Goal: Information Seeking & Learning: Learn about a topic

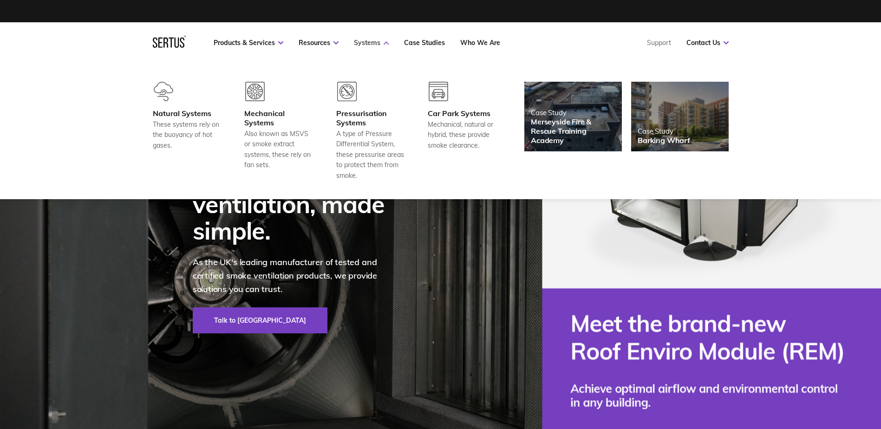
click at [365, 44] on link "Systems" at bounding box center [371, 43] width 35 height 8
click at [201, 109] on div "Natural Systems" at bounding box center [187, 113] width 69 height 9
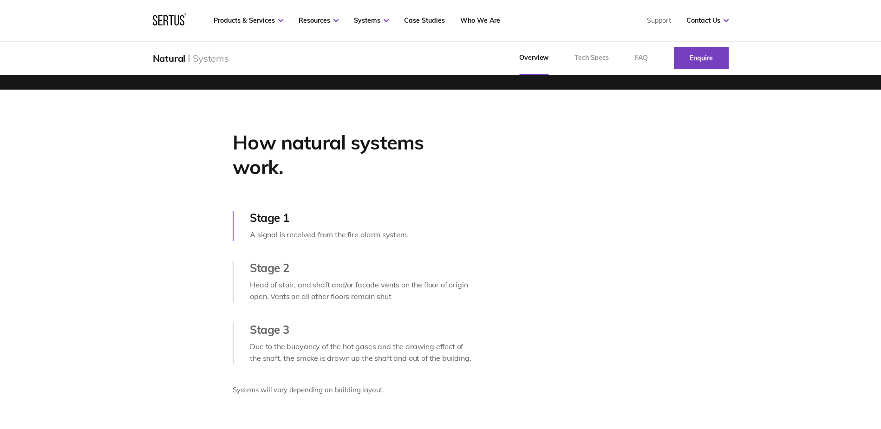
scroll to position [371, 0]
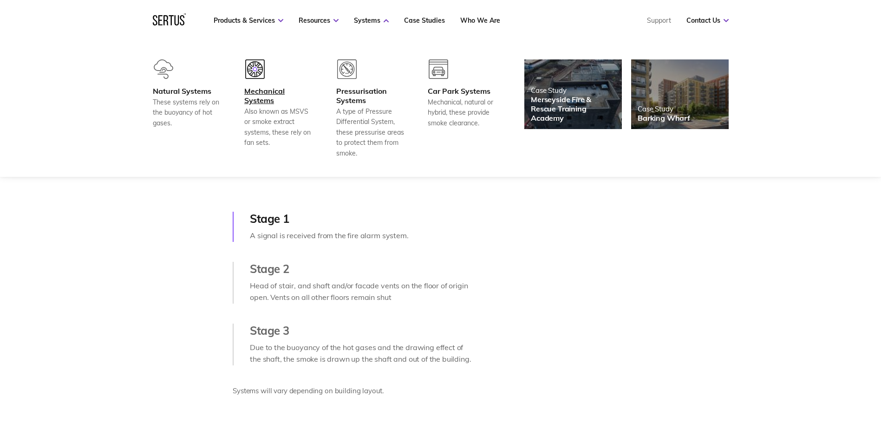
click at [272, 92] on div "Mechanical Systems" at bounding box center [278, 95] width 69 height 19
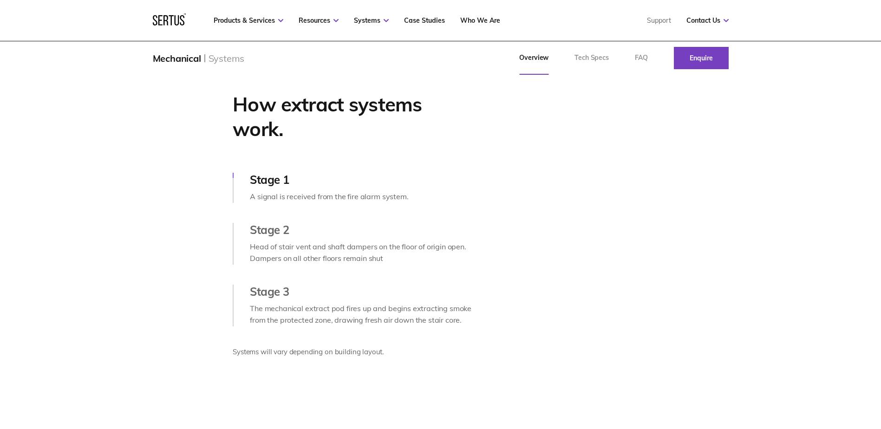
scroll to position [325, 0]
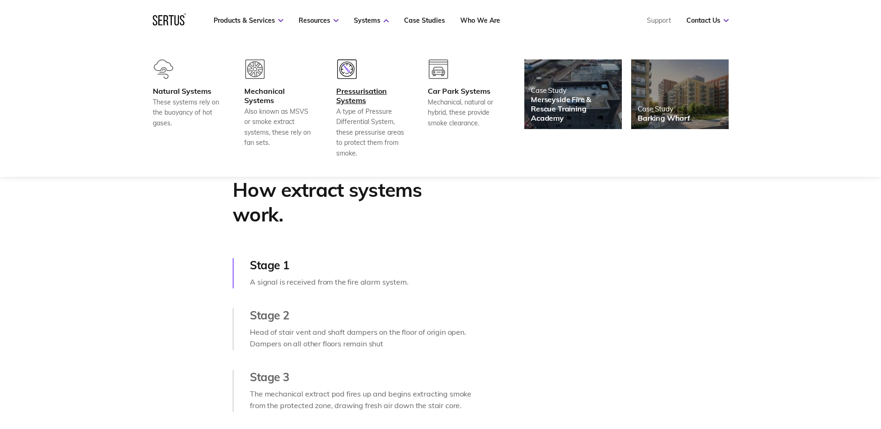
click at [355, 97] on div "Pressurisation Systems" at bounding box center [370, 95] width 69 height 19
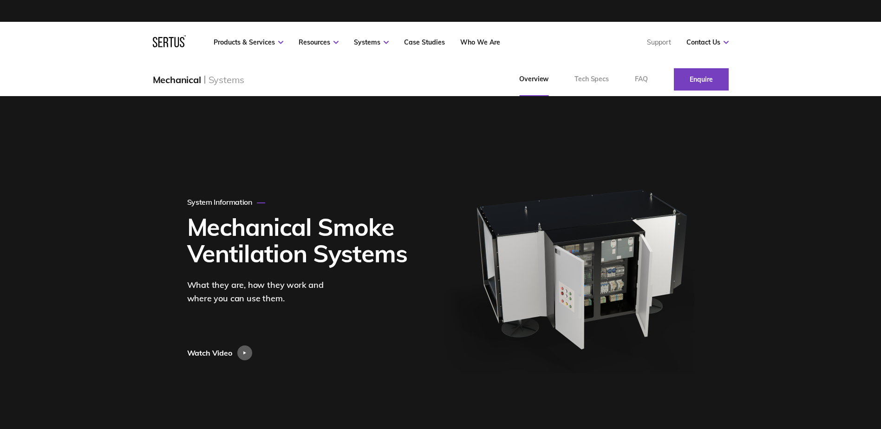
scroll to position [0, 0]
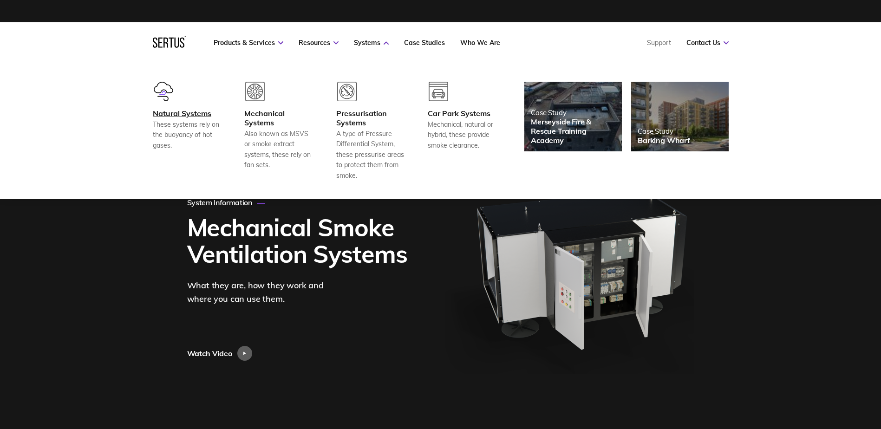
click at [180, 114] on div "Natural Systems" at bounding box center [187, 113] width 69 height 9
